Goal: Information Seeking & Learning: Learn about a topic

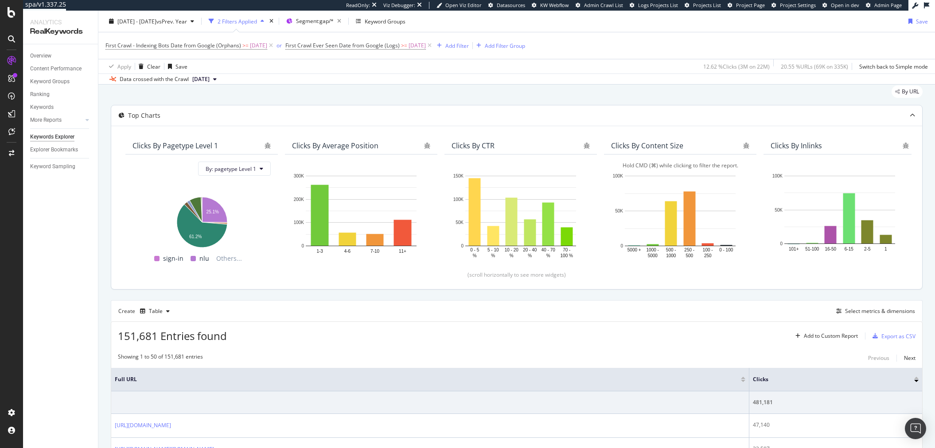
scroll to position [31, 0]
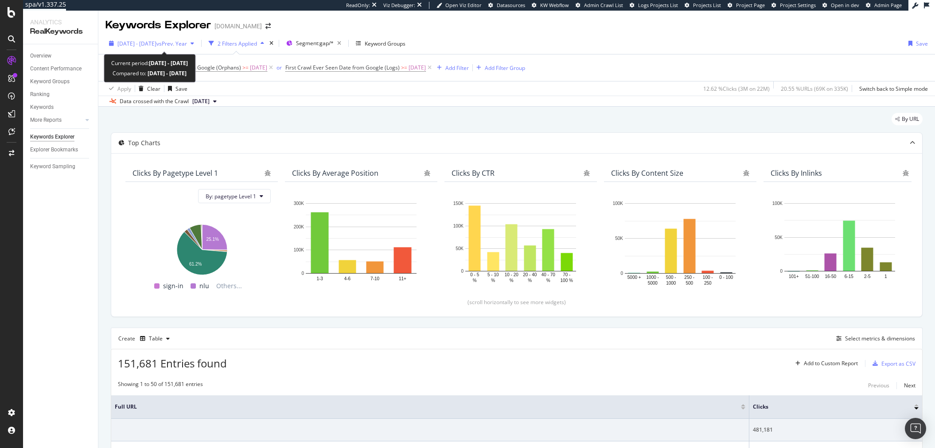
click at [135, 46] on span "[DATE] - [DATE]" at bounding box center [136, 44] width 39 height 8
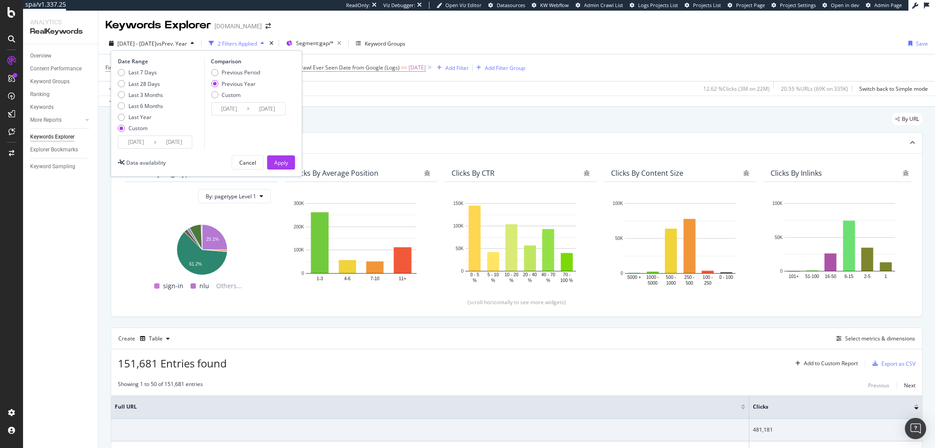
click at [139, 148] on input "2025/05/05" at bounding box center [135, 142] width 35 height 12
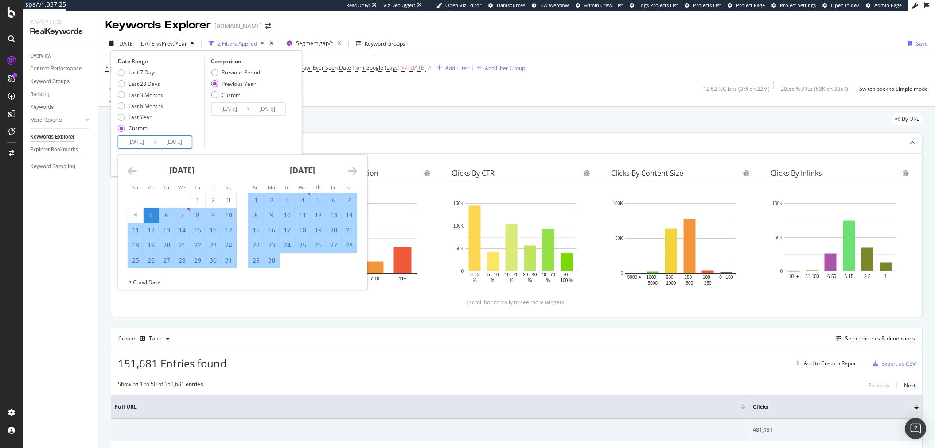
click at [126, 166] on div "May 2025 1 2 3 4 5 6 7 8 9 10 11 12 13 14 15 16 17 18 19 20 21 22 23 24 25 26 2…" at bounding box center [182, 211] width 121 height 113
click at [127, 168] on div "May 2025 1 2 3 4 5 6 7 8 9 10 11 12 13 14 15 16 17 18 19 20 21 22 23 24 25 26 2…" at bounding box center [182, 211] width 121 height 113
click at [129, 169] on icon "Move backward to switch to the previous month." at bounding box center [132, 171] width 9 height 11
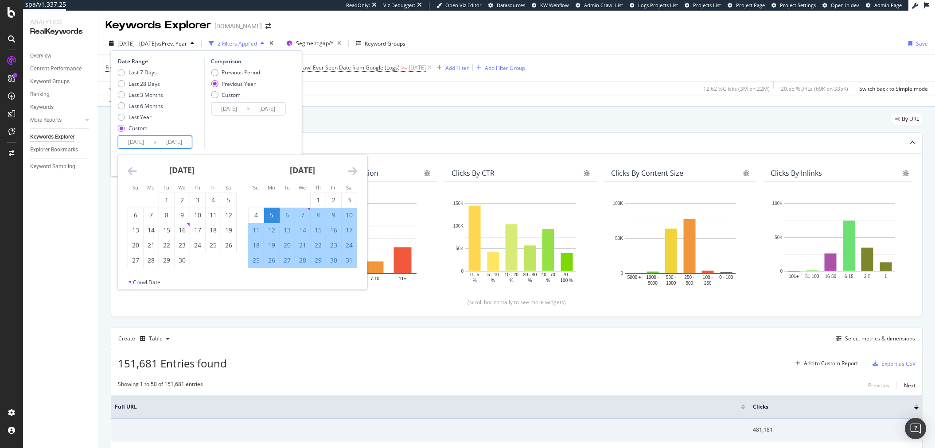
click at [129, 169] on icon "Move backward to switch to the previous month." at bounding box center [132, 171] width 9 height 11
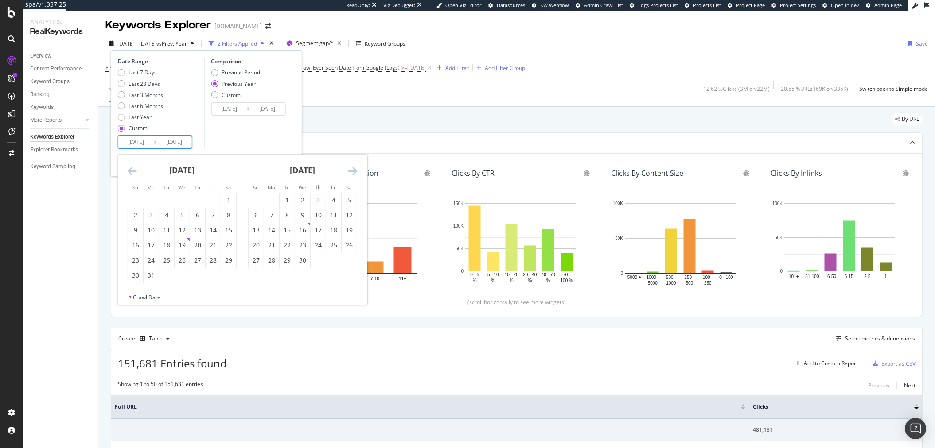
click at [129, 169] on icon "Move backward to switch to the previous month." at bounding box center [132, 171] width 9 height 11
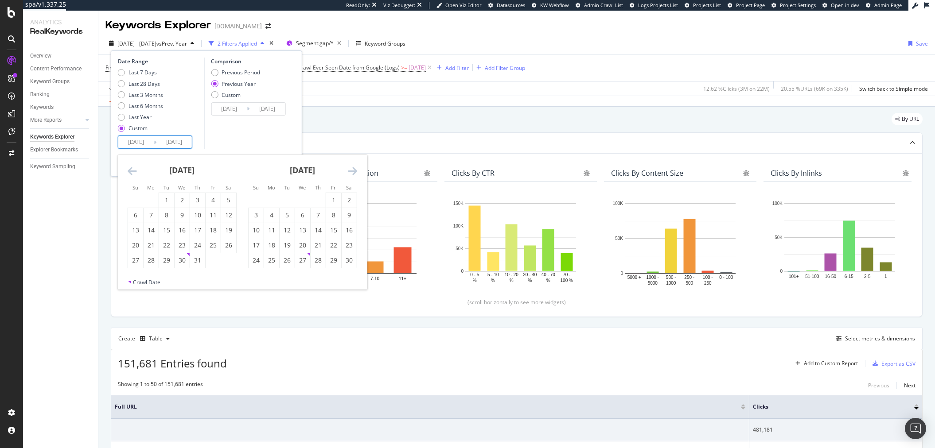
click at [129, 169] on icon "Move backward to switch to the previous month." at bounding box center [132, 171] width 9 height 11
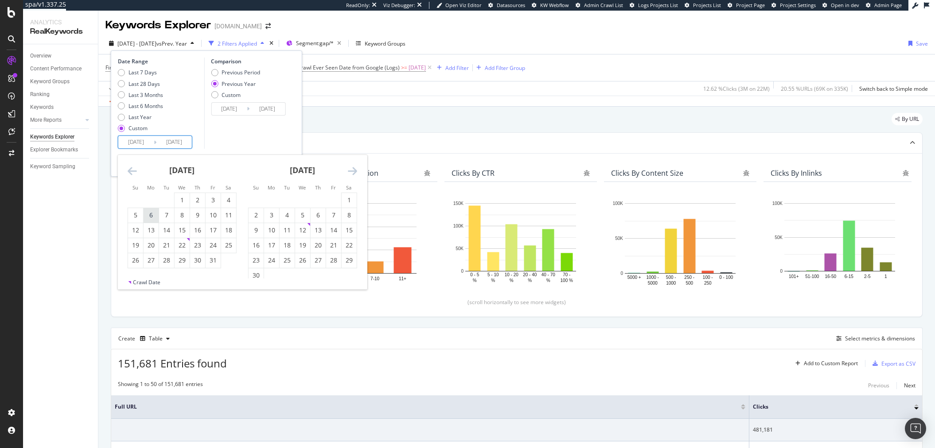
click at [154, 218] on div "6" at bounding box center [151, 215] width 15 height 9
type input "2024/05/06"
type input "2023/05/08"
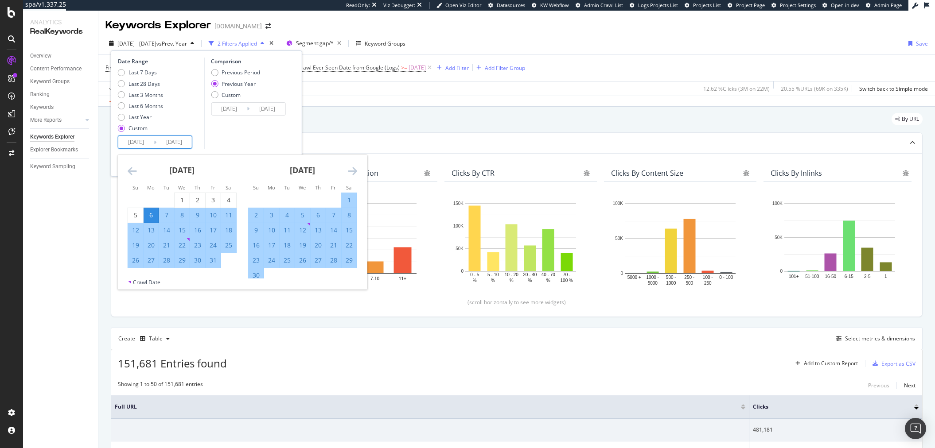
click at [356, 174] on icon "Move forward to switch to the next month." at bounding box center [352, 171] width 9 height 11
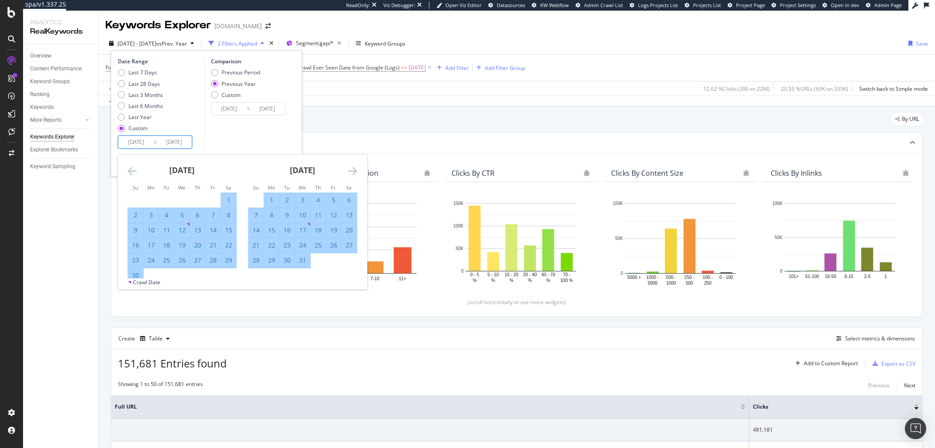
click at [356, 174] on icon "Move forward to switch to the next month." at bounding box center [352, 171] width 9 height 11
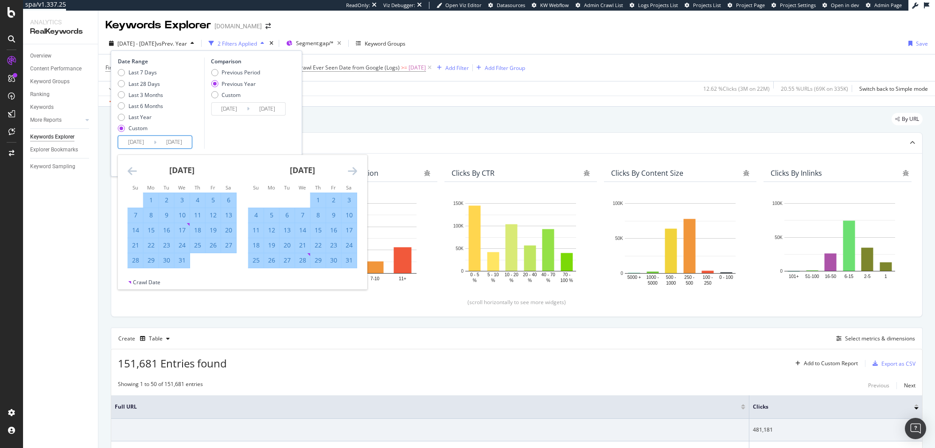
click at [356, 174] on icon "Move forward to switch to the next month." at bounding box center [352, 171] width 9 height 11
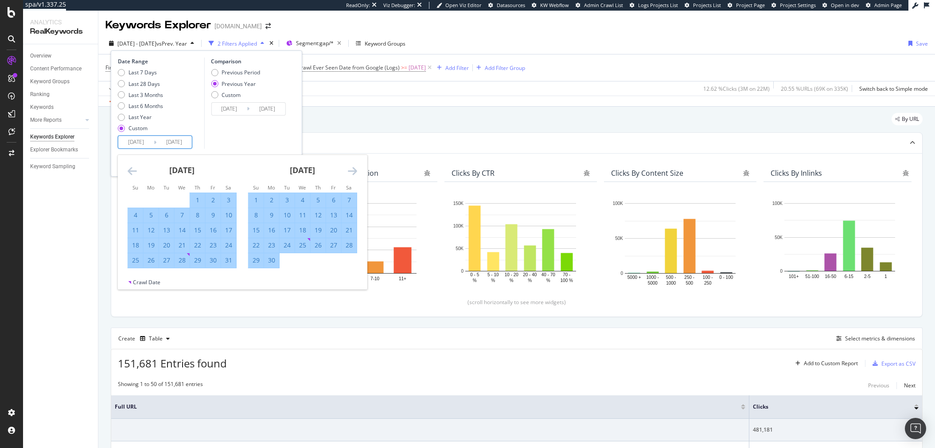
click at [138, 262] on div "25" at bounding box center [135, 260] width 15 height 9
type input "2024/08/25"
type input "2023/08/27"
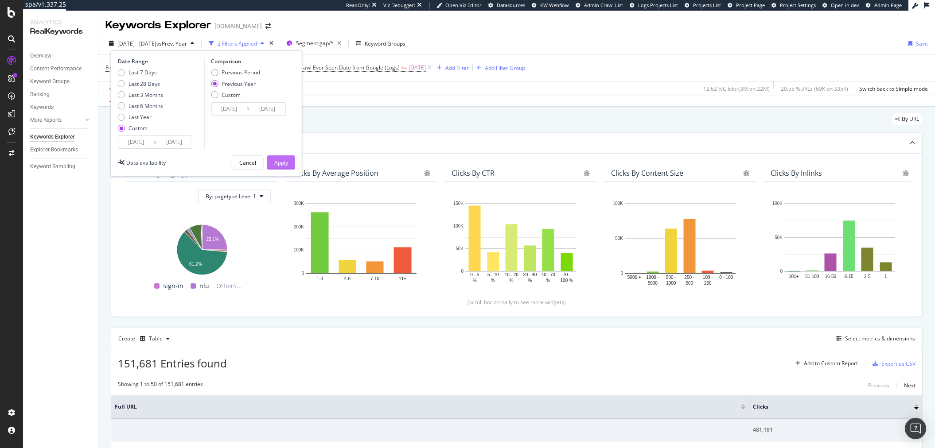
click at [285, 163] on div "Apply" at bounding box center [281, 163] width 14 height 8
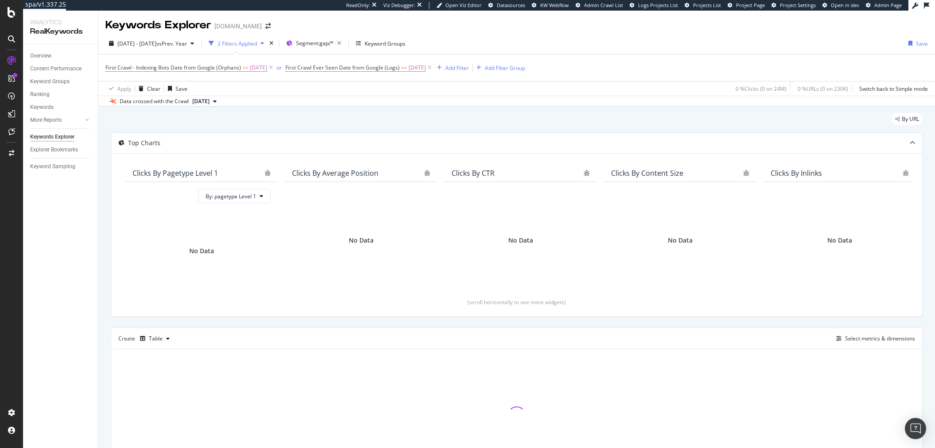
click at [239, 74] on span "First Crawl - Indexing Bots Date from Google (Orphans) >= 2025-05-06" at bounding box center [189, 68] width 169 height 12
click at [241, 71] on span "First Crawl - Indexing Bots Date from Google (Orphans)" at bounding box center [173, 68] width 136 height 8
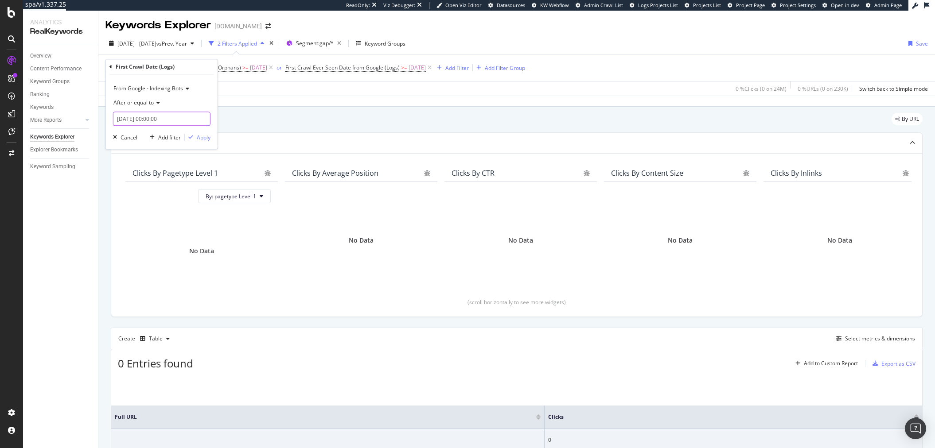
click at [126, 124] on input "2025-05-06 00:00:00" at bounding box center [161, 119] width 97 height 14
click at [121, 136] on link at bounding box center [122, 134] width 8 height 15
click at [140, 176] on div "6" at bounding box center [140, 178] width 15 height 12
type input "2024-05-07 00:00:00"
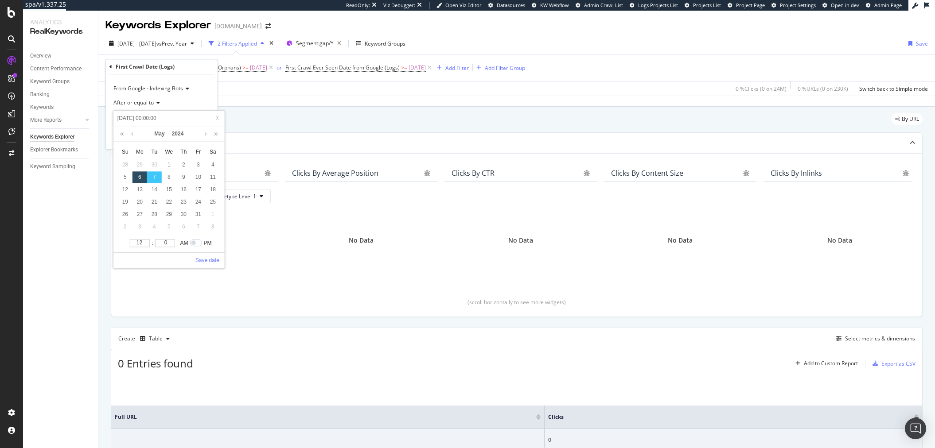
click at [141, 179] on div "6" at bounding box center [140, 178] width 15 height 12
type input "2024-05-06 00:00:00"
click at [211, 259] on link "Save date" at bounding box center [207, 261] width 24 height 8
click at [206, 136] on div "Apply" at bounding box center [204, 138] width 14 height 8
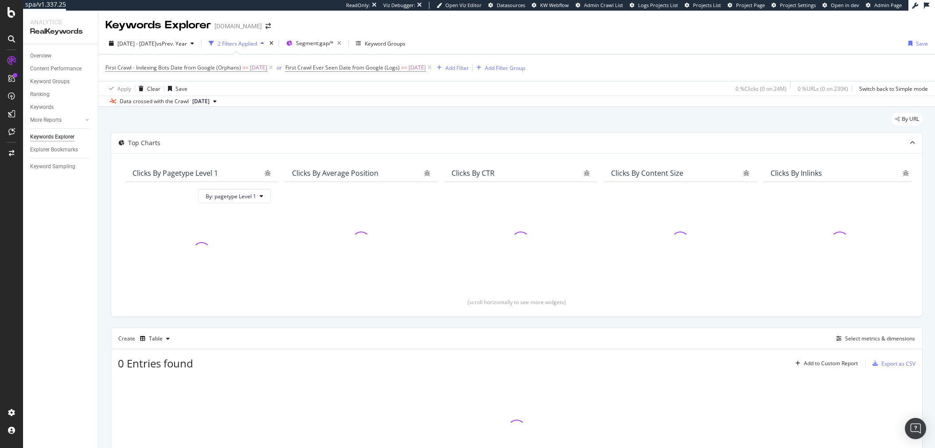
click at [335, 72] on span "First Crawl Ever Seen Date from Google (Logs) >= 2025-05-06" at bounding box center [359, 68] width 148 height 12
click at [336, 69] on span "First Crawl Ever Seen Date from Google (Logs)" at bounding box center [342, 68] width 114 height 8
click at [323, 132] on input "[DATE]" at bounding box center [333, 133] width 58 height 14
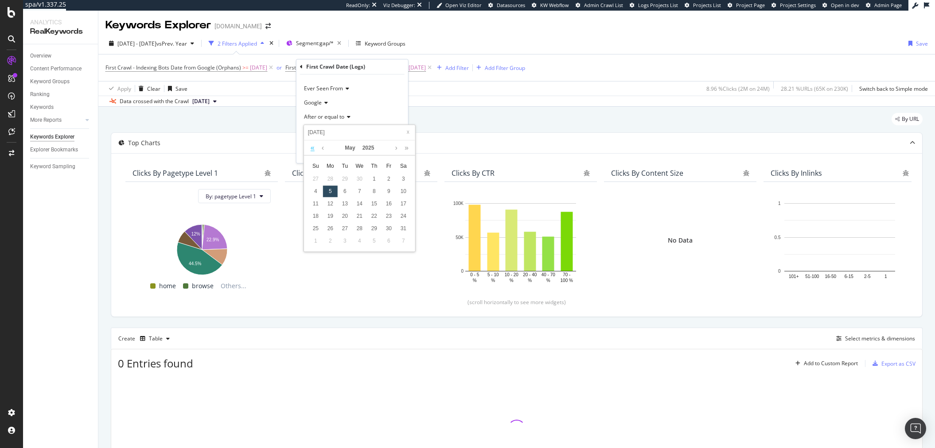
click at [315, 144] on link at bounding box center [312, 148] width 8 height 15
click at [328, 196] on div "6" at bounding box center [330, 192] width 15 height 12
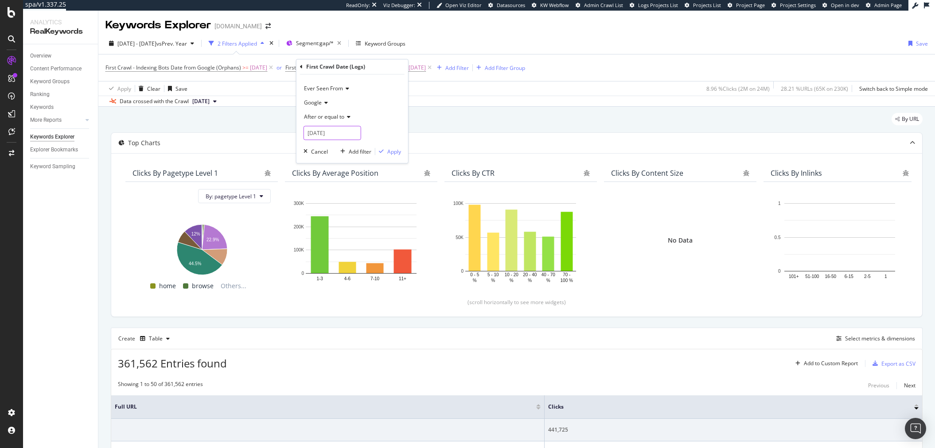
click at [316, 132] on input "2024-05-07" at bounding box center [333, 133] width 58 height 14
click at [330, 191] on div "6" at bounding box center [330, 192] width 15 height 12
click at [316, 131] on input "2024-05-07" at bounding box center [333, 133] width 58 height 14
click at [312, 187] on div "5" at bounding box center [315, 192] width 15 height 12
type input "2024-05-06"
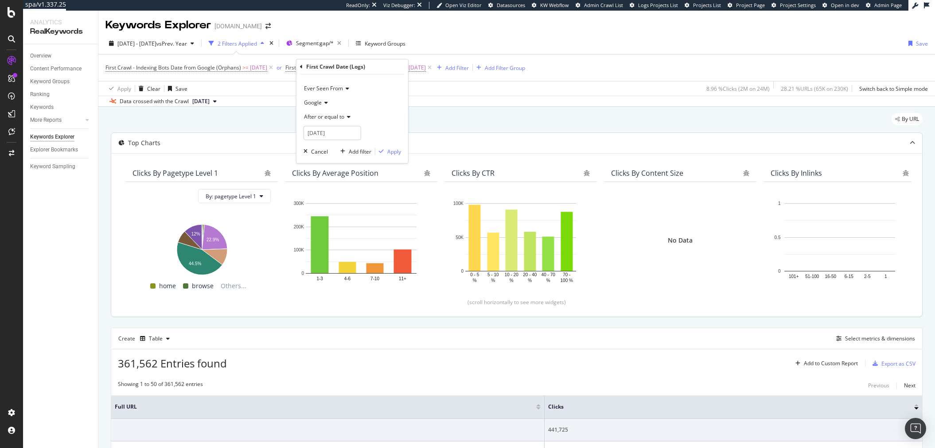
click at [409, 149] on div "Top Charts" at bounding box center [516, 143] width 811 height 20
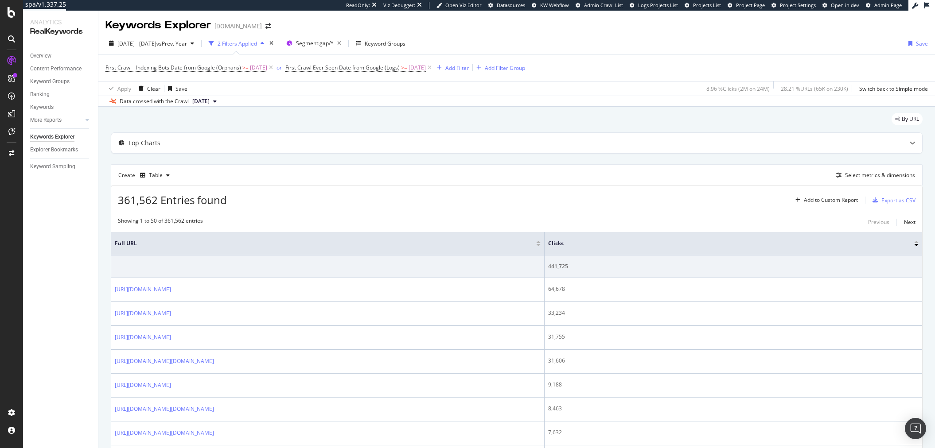
click at [417, 71] on span "[DATE]" at bounding box center [417, 68] width 17 height 12
click at [332, 127] on input "[DATE]" at bounding box center [333, 133] width 58 height 14
click at [309, 147] on link at bounding box center [312, 148] width 8 height 15
click at [313, 190] on div "5" at bounding box center [315, 192] width 15 height 12
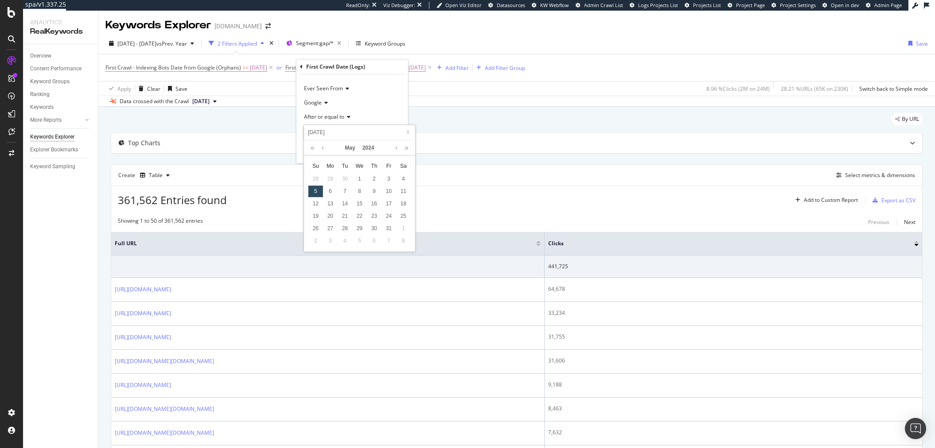
type input "2024-05-06"
click at [388, 153] on div "Apply" at bounding box center [394, 152] width 14 height 8
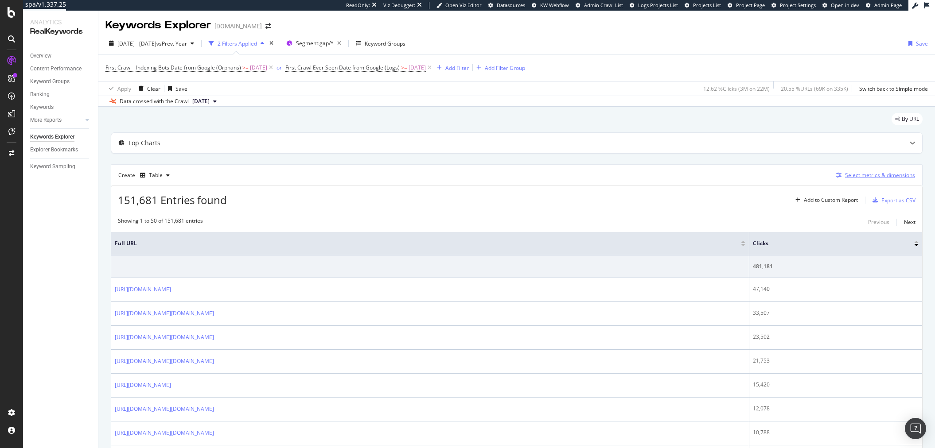
click at [836, 178] on icon "button" at bounding box center [838, 175] width 5 height 5
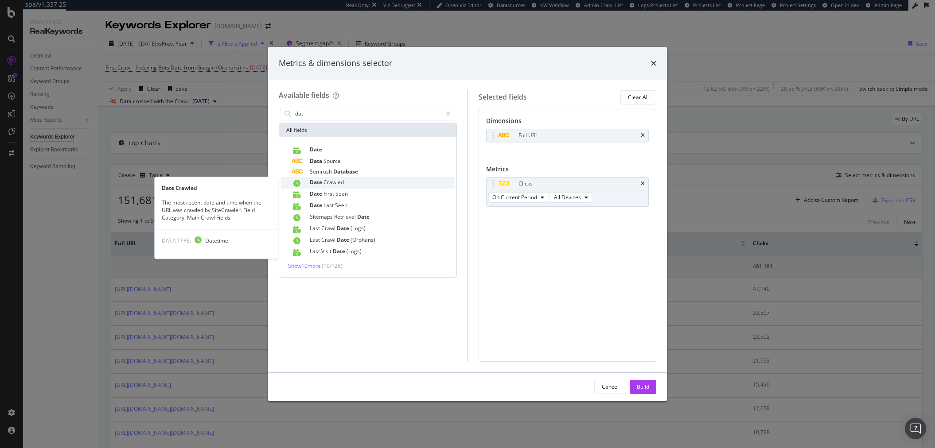
type input "dat"
click at [433, 181] on div "Date Crawled" at bounding box center [373, 183] width 163 height 12
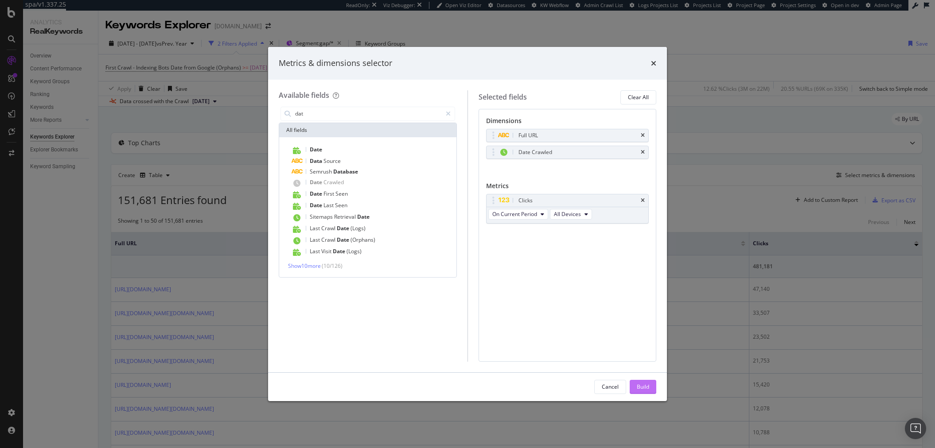
click at [642, 389] on div "Build" at bounding box center [643, 387] width 12 height 8
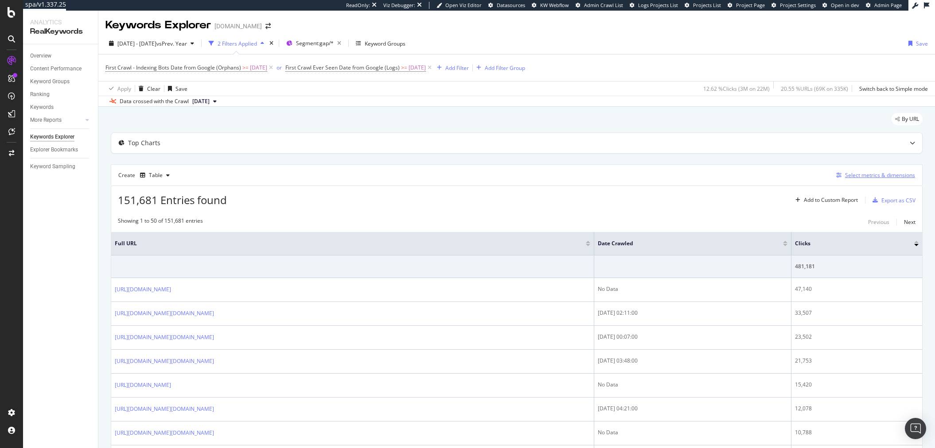
click at [836, 178] on icon "button" at bounding box center [838, 175] width 5 height 5
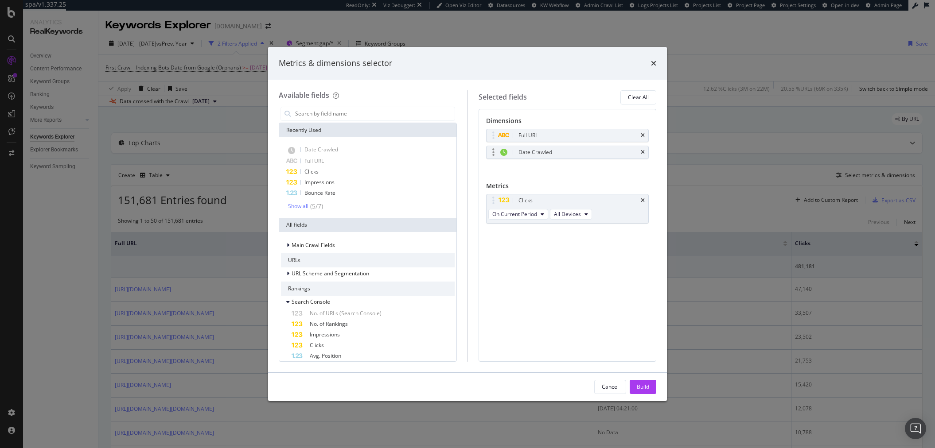
click at [493, 152] on icon "modal" at bounding box center [493, 152] width 2 height 9
click at [639, 149] on div "Date Crawled" at bounding box center [578, 152] width 123 height 9
click at [641, 154] on icon "times" at bounding box center [643, 152] width 4 height 5
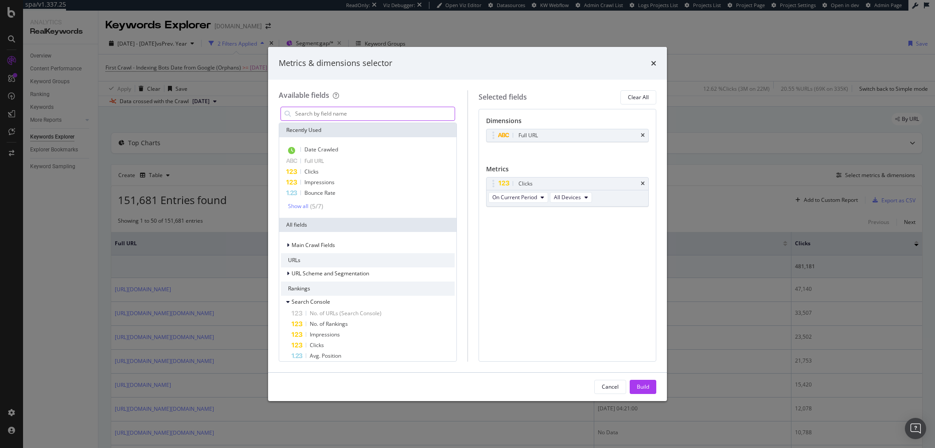
click at [320, 107] on div "modal" at bounding box center [368, 114] width 175 height 14
click at [317, 110] on input "modal" at bounding box center [374, 113] width 160 height 13
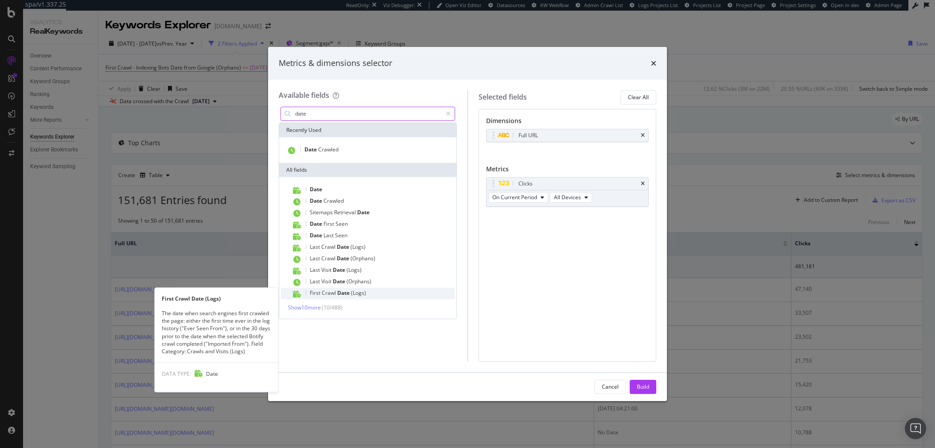
type input "date"
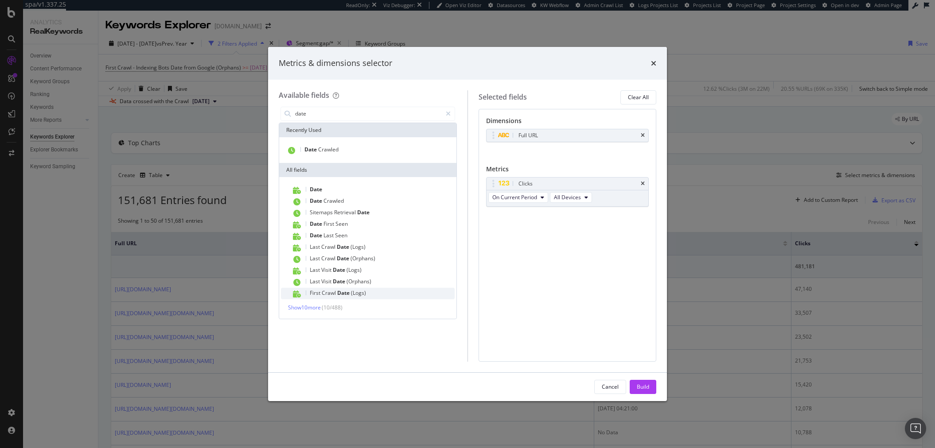
click at [310, 294] on span "First" at bounding box center [316, 293] width 12 height 8
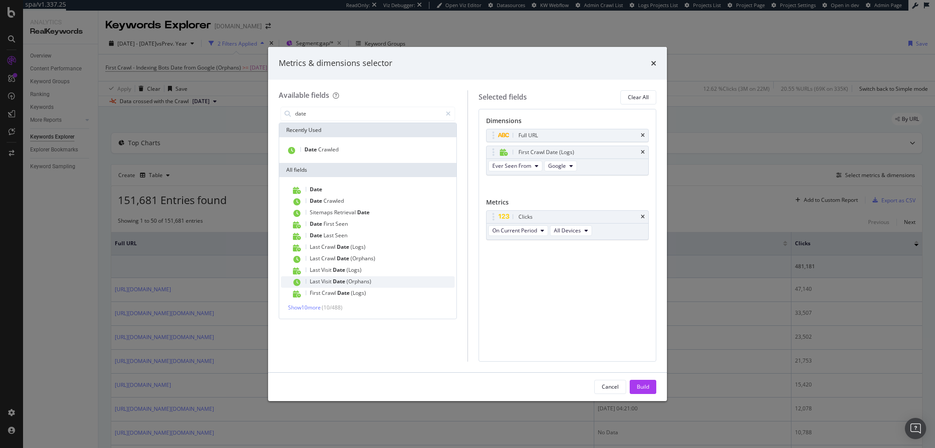
click at [322, 287] on div "Last Visit Date (Orphans)" at bounding box center [373, 283] width 163 height 12
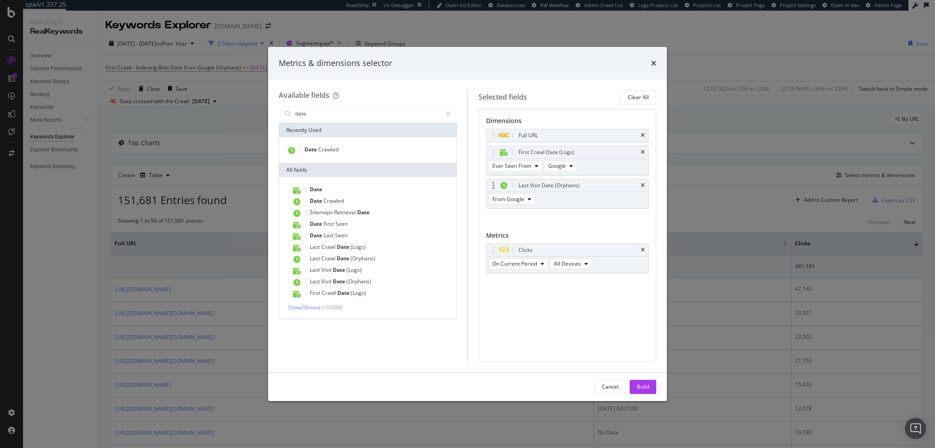
click at [643, 189] on div "Last Visit Date (Orphans)" at bounding box center [568, 185] width 162 height 12
click at [643, 187] on icon "times" at bounding box center [643, 185] width 4 height 5
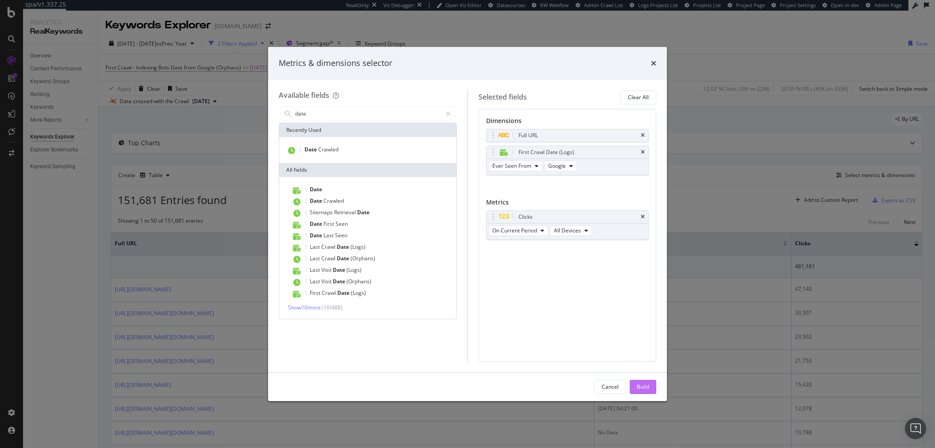
click at [648, 383] on div "Build" at bounding box center [643, 387] width 12 height 8
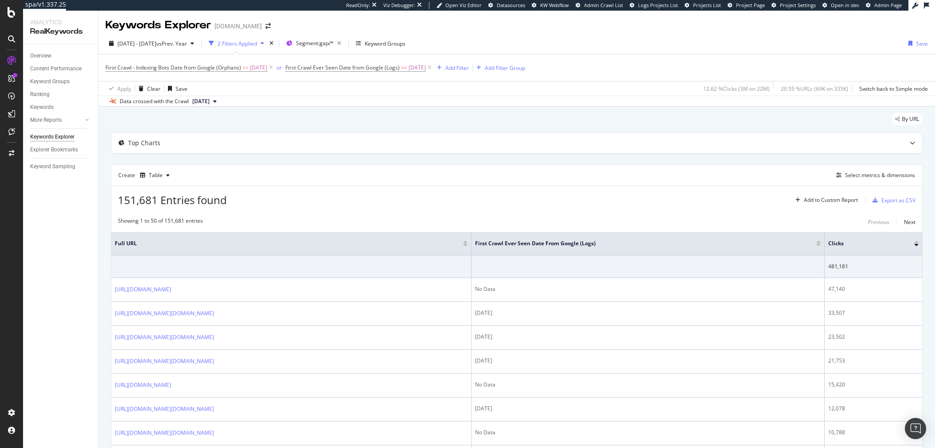
click at [821, 246] on div at bounding box center [818, 245] width 4 height 2
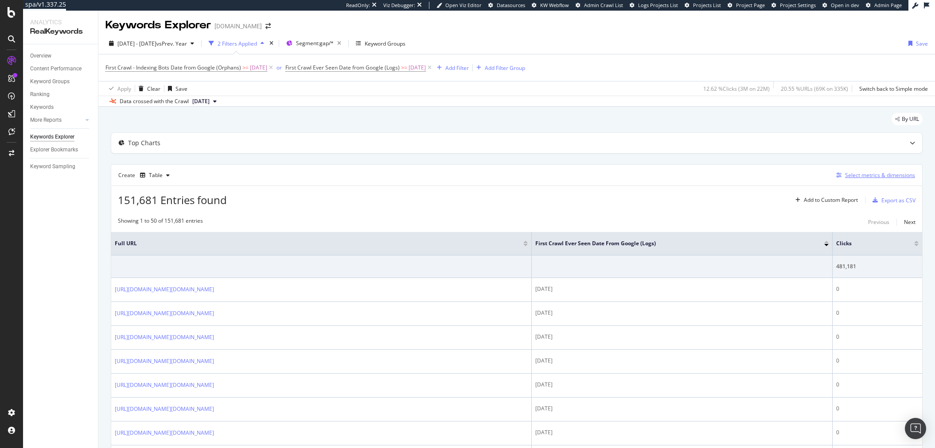
click at [836, 175] on icon "button" at bounding box center [838, 175] width 5 height 5
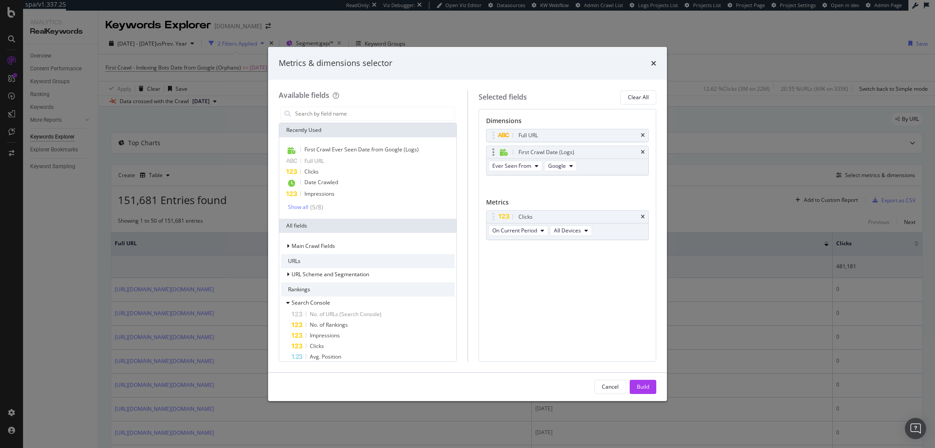
click at [644, 155] on div "First Crawl Date (Logs)" at bounding box center [568, 152] width 162 height 12
click at [642, 153] on icon "times" at bounding box center [643, 152] width 4 height 5
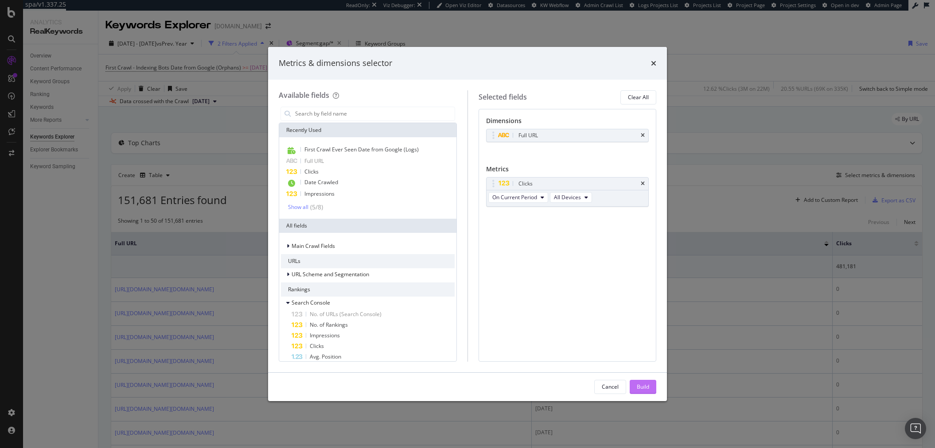
click at [637, 386] on div "Build" at bounding box center [643, 387] width 12 height 8
